Goal: Information Seeking & Learning: Learn about a topic

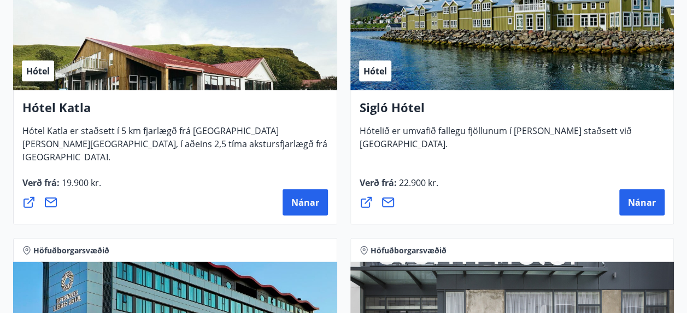
scroll to position [1202, 0]
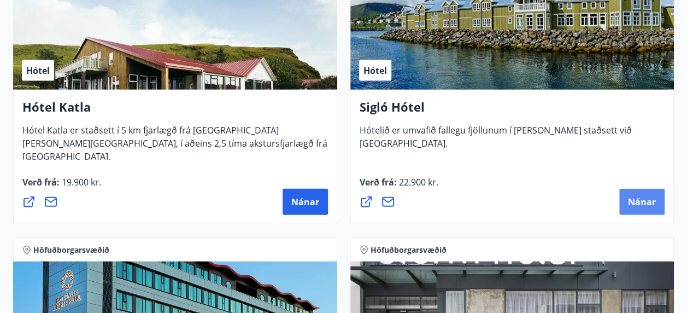
click at [643, 198] on span "Nánar" at bounding box center [642, 202] width 28 height 12
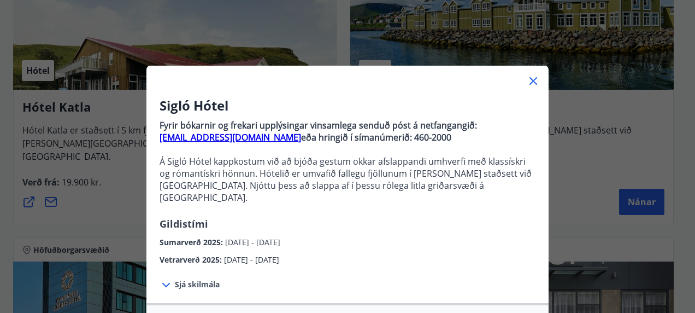
click at [531, 79] on icon at bounding box center [534, 81] width 8 height 8
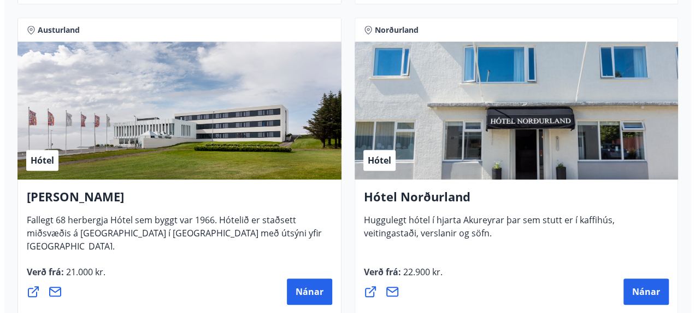
scroll to position [2405, 0]
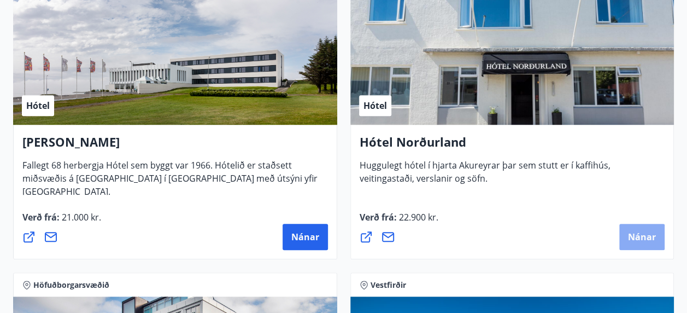
click at [643, 242] on button "Nánar" at bounding box center [641, 237] width 45 height 26
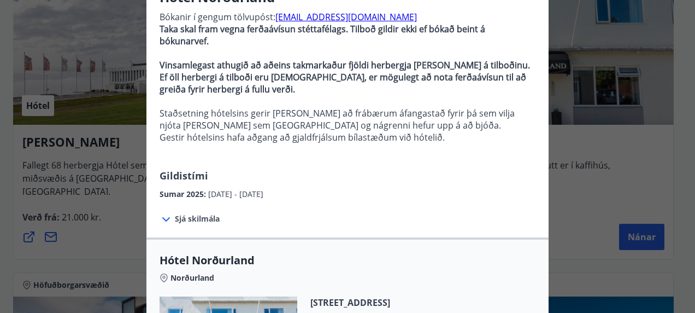
scroll to position [109, 0]
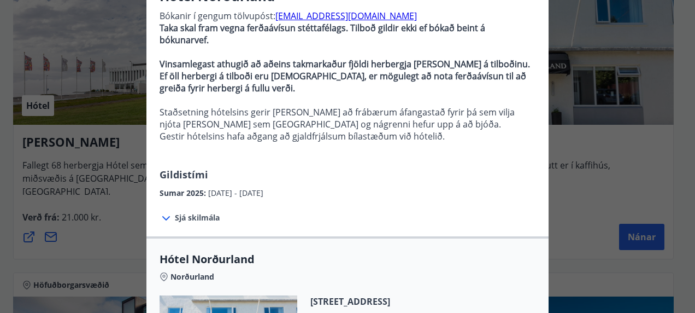
click at [162, 211] on icon at bounding box center [166, 217] width 13 height 13
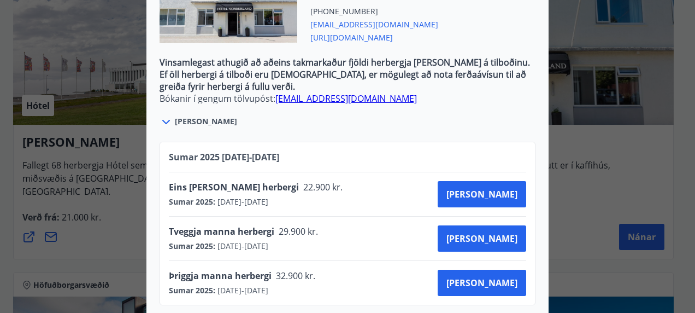
scroll to position [493, 0]
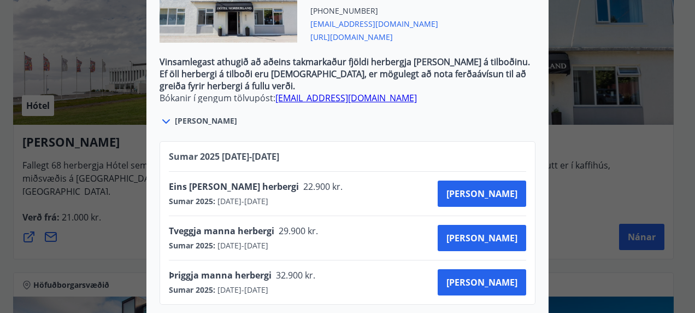
click at [669, 94] on div "Hótel Norðurland Bókanir í gengum tölvupóst: [EMAIL_ADDRESS][DOMAIN_NAME] Taka …" at bounding box center [347, 156] width 695 height 313
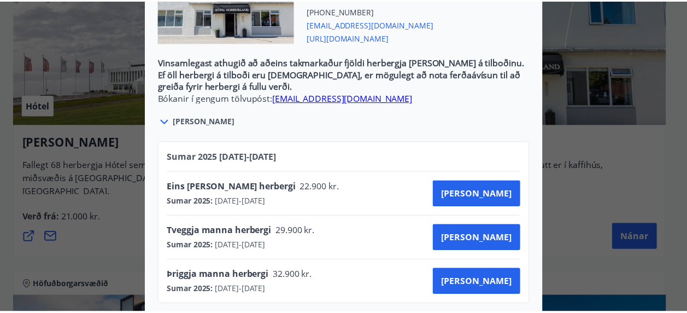
scroll to position [0, 0]
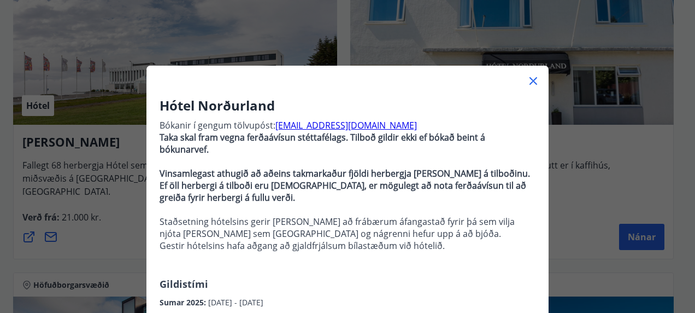
click at [533, 80] on icon at bounding box center [533, 80] width 13 height 13
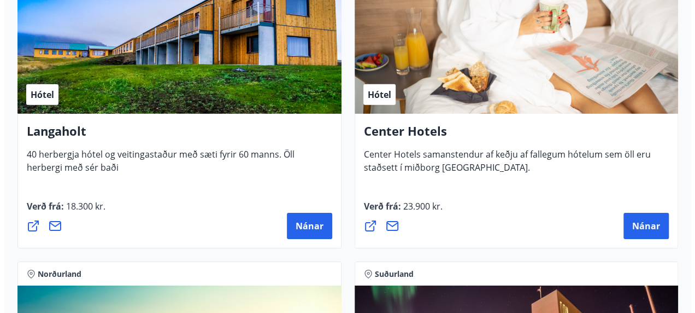
scroll to position [3661, 0]
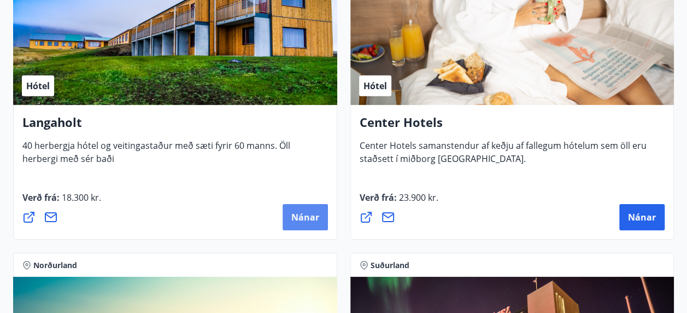
click at [305, 212] on span "Nánar" at bounding box center [305, 217] width 28 height 12
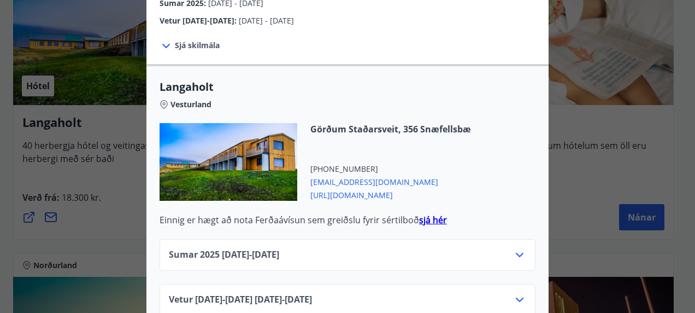
scroll to position [419, 0]
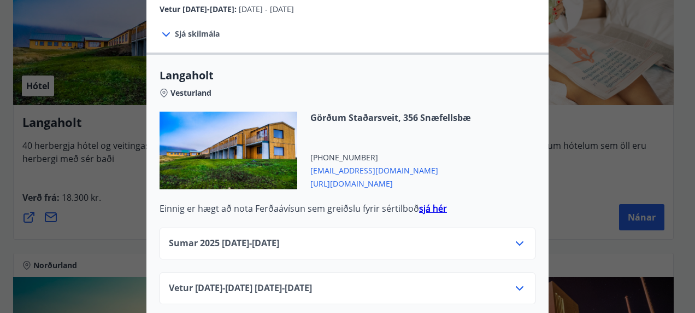
click at [426, 202] on strong "sjá hér" at bounding box center [433, 208] width 28 height 12
